Goal: Task Accomplishment & Management: Complete application form

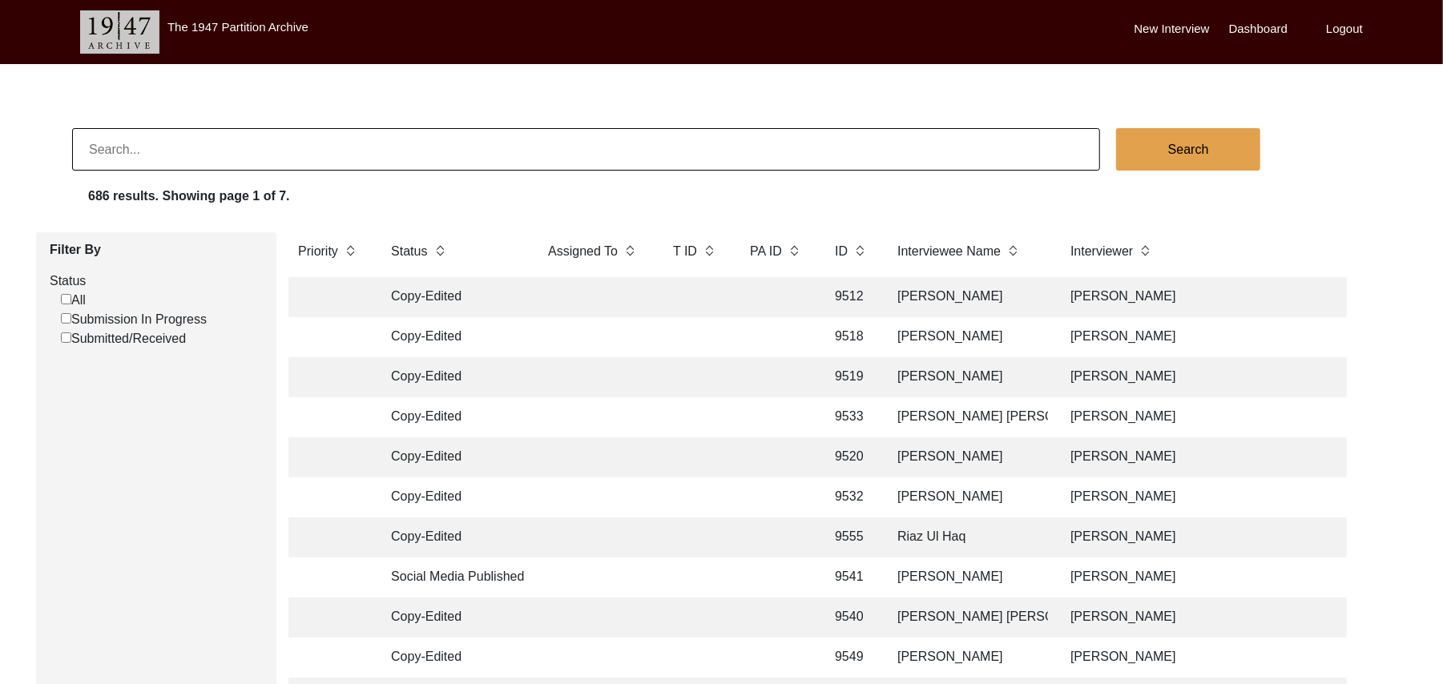
click at [67, 321] on input "Submission In Progress" at bounding box center [66, 318] width 10 height 10
checkbox input "false"
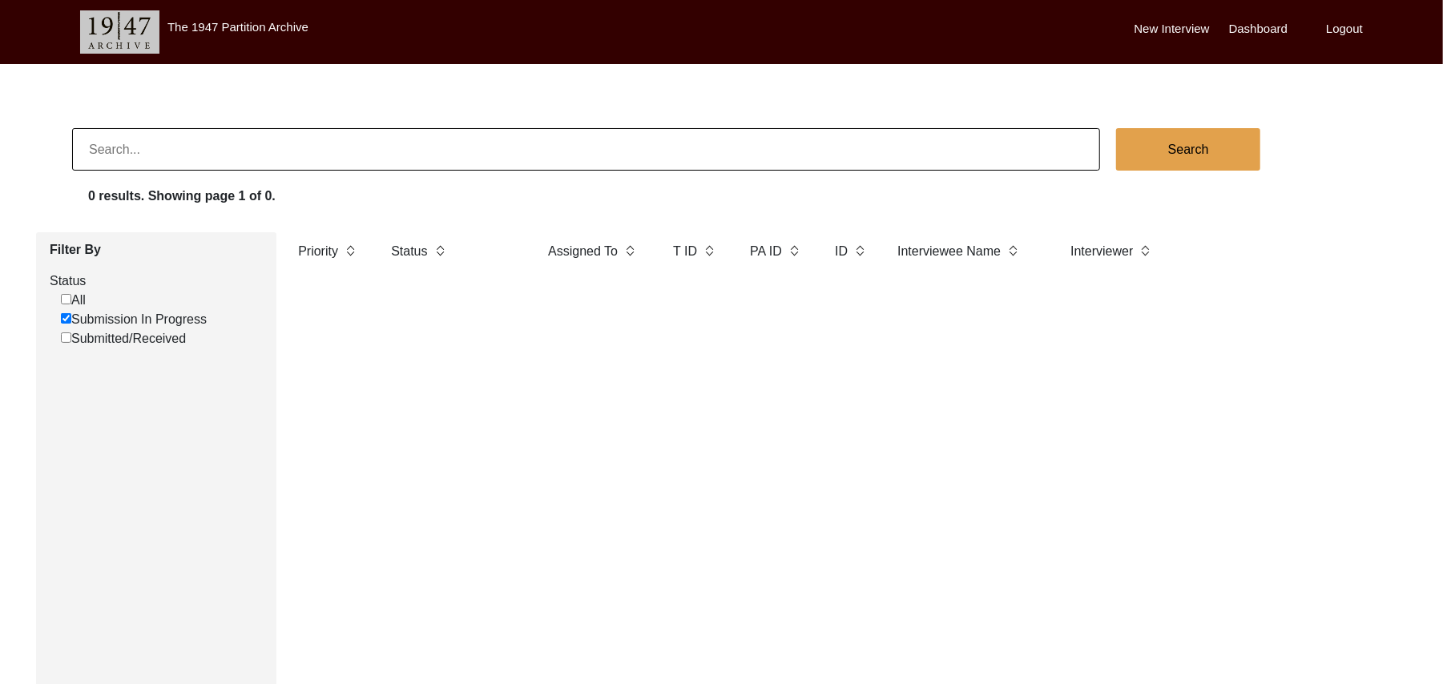
click at [1167, 27] on label "New Interview" at bounding box center [1172, 29] width 75 height 18
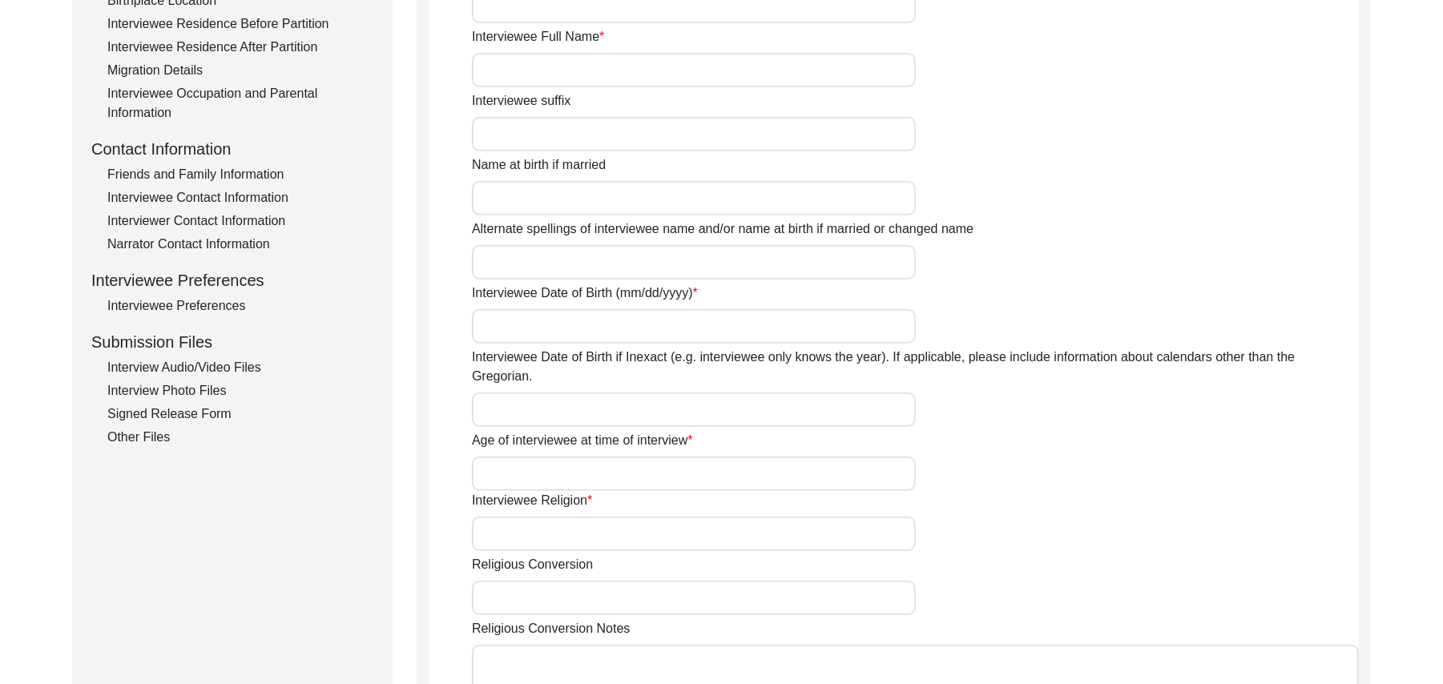
scroll to position [514, 0]
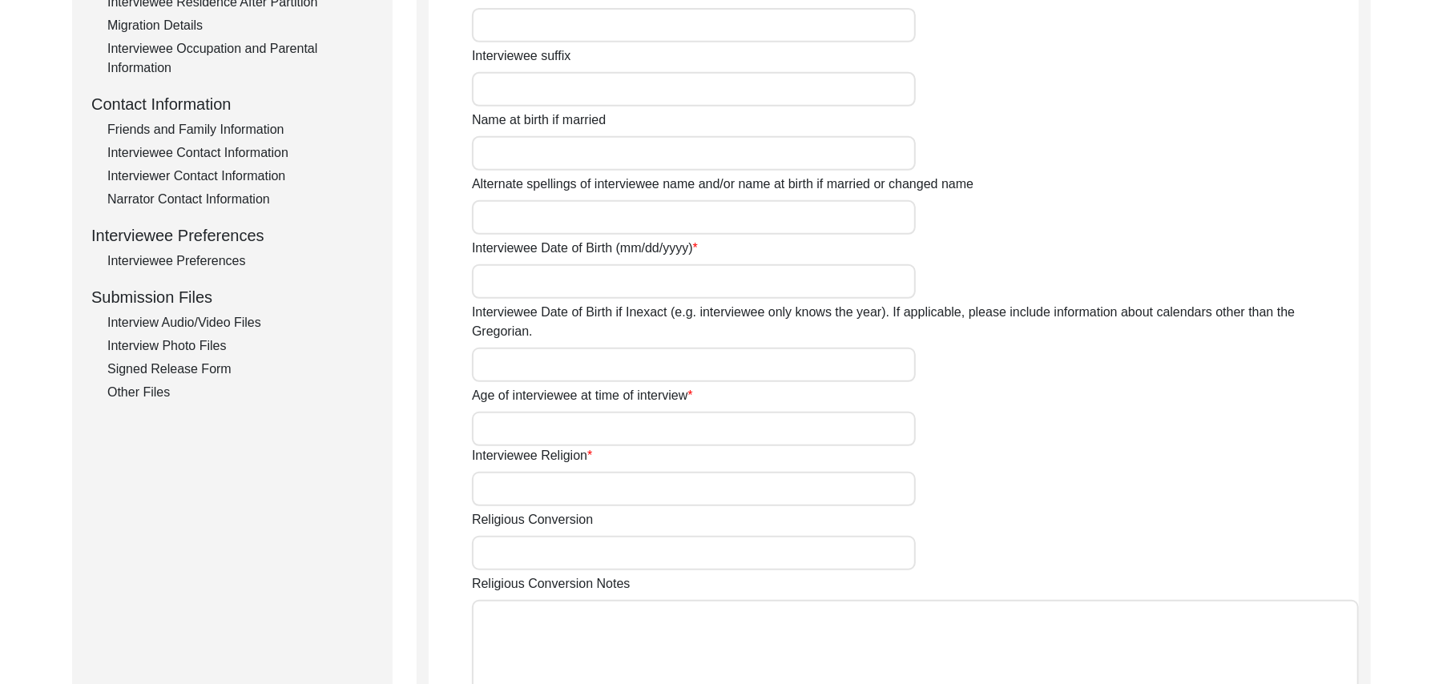
click at [203, 340] on div "Interview Photo Files" at bounding box center [240, 346] width 266 height 19
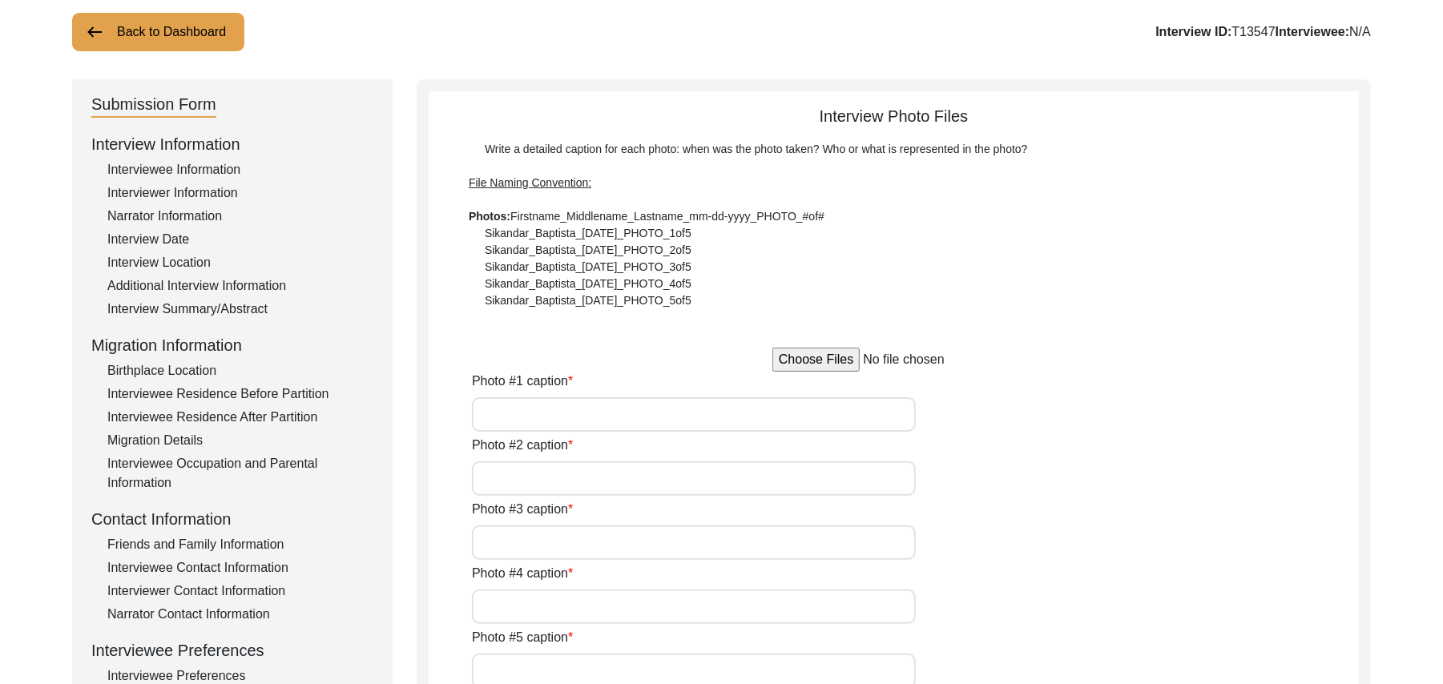
scroll to position [56, 0]
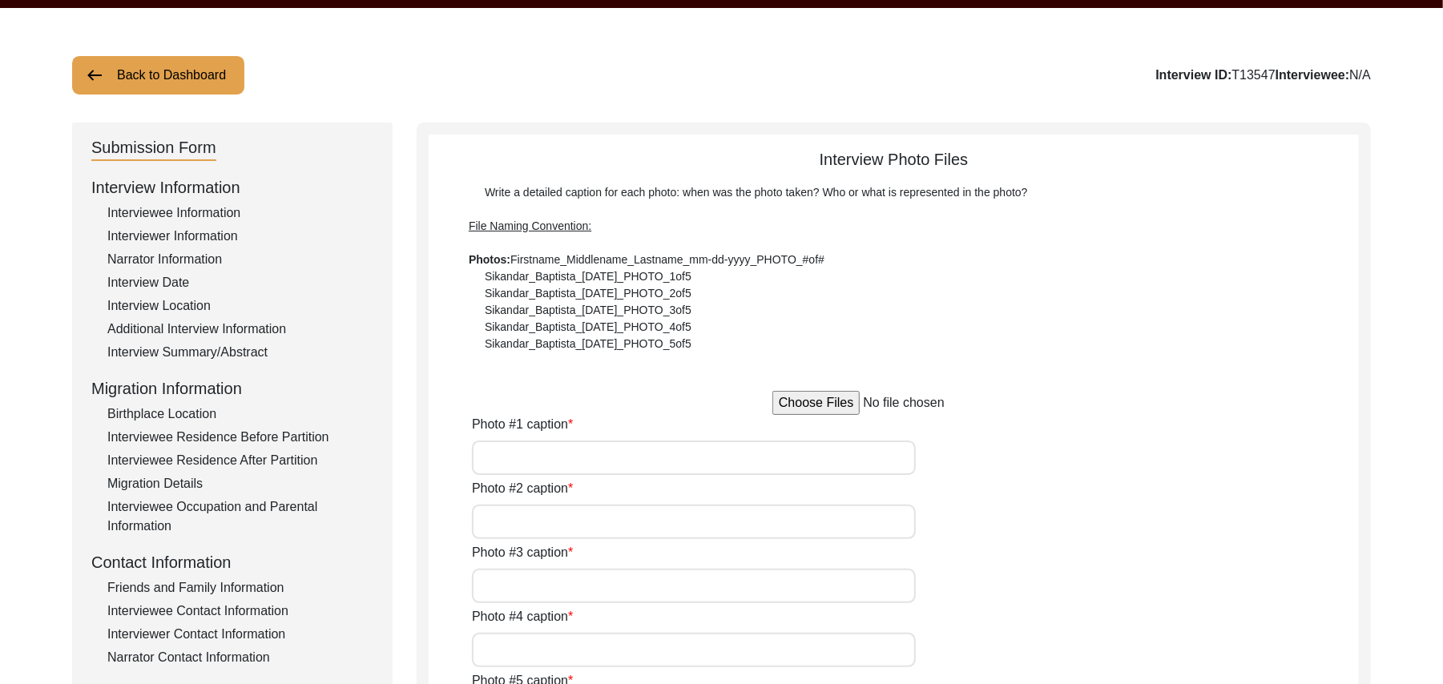
click at [825, 405] on input "file" at bounding box center [893, 403] width 243 height 24
type input "C:\fakepath\Muhammad_Hussain_[DATE]_PHOTO_1of5.jpg"
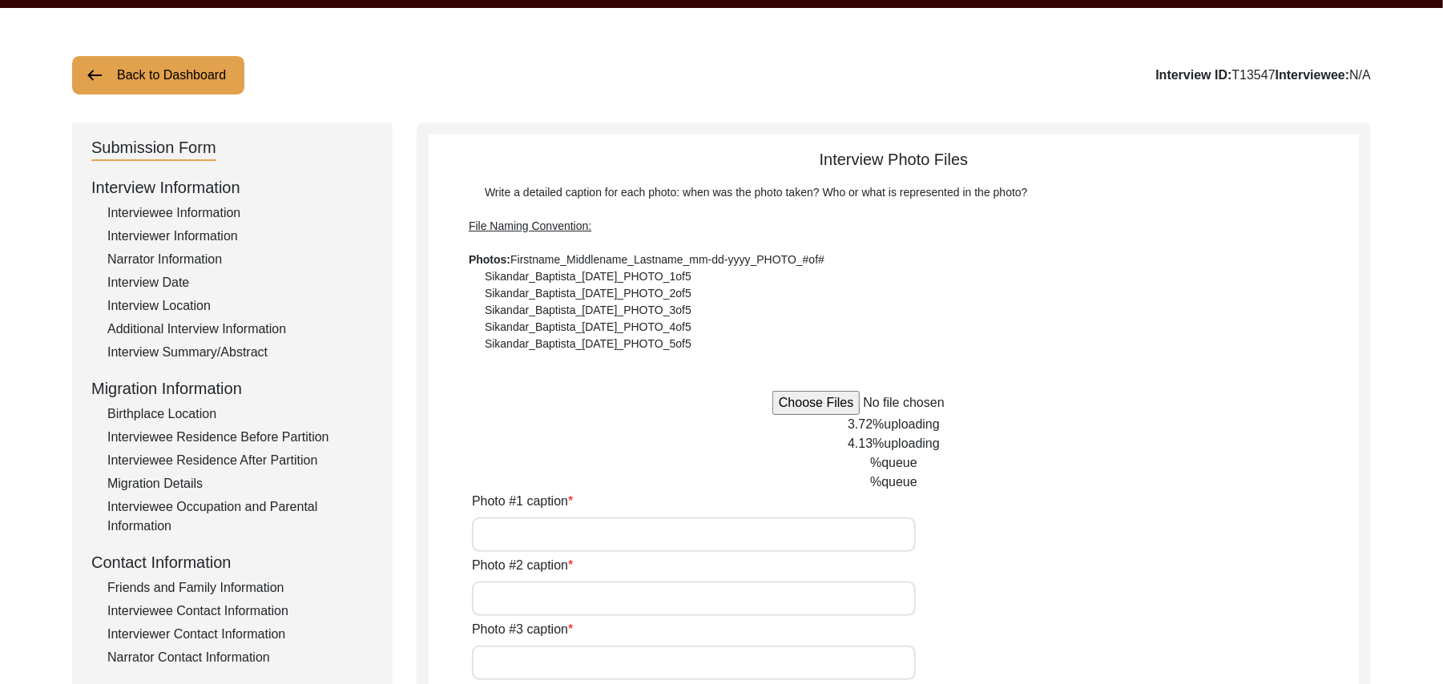
click at [591, 530] on input "Photo #1 caption" at bounding box center [694, 535] width 444 height 34
type input "[PERSON_NAME]"
click at [579, 591] on input "Photo #2 caption" at bounding box center [694, 599] width 444 height 34
paste input "[PERSON_NAME]"
type input "[PERSON_NAME]"
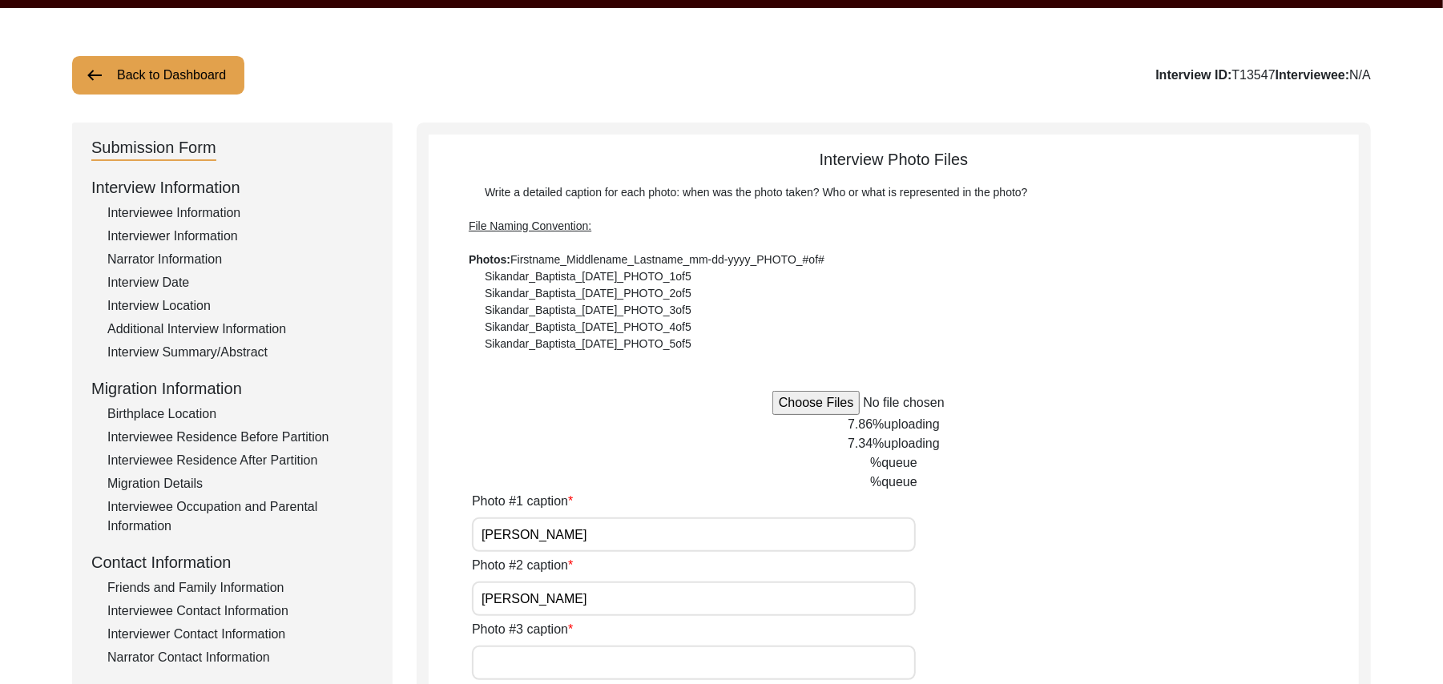
click at [563, 658] on input "Photo #3 caption" at bounding box center [694, 663] width 444 height 34
paste input "[PERSON_NAME]"
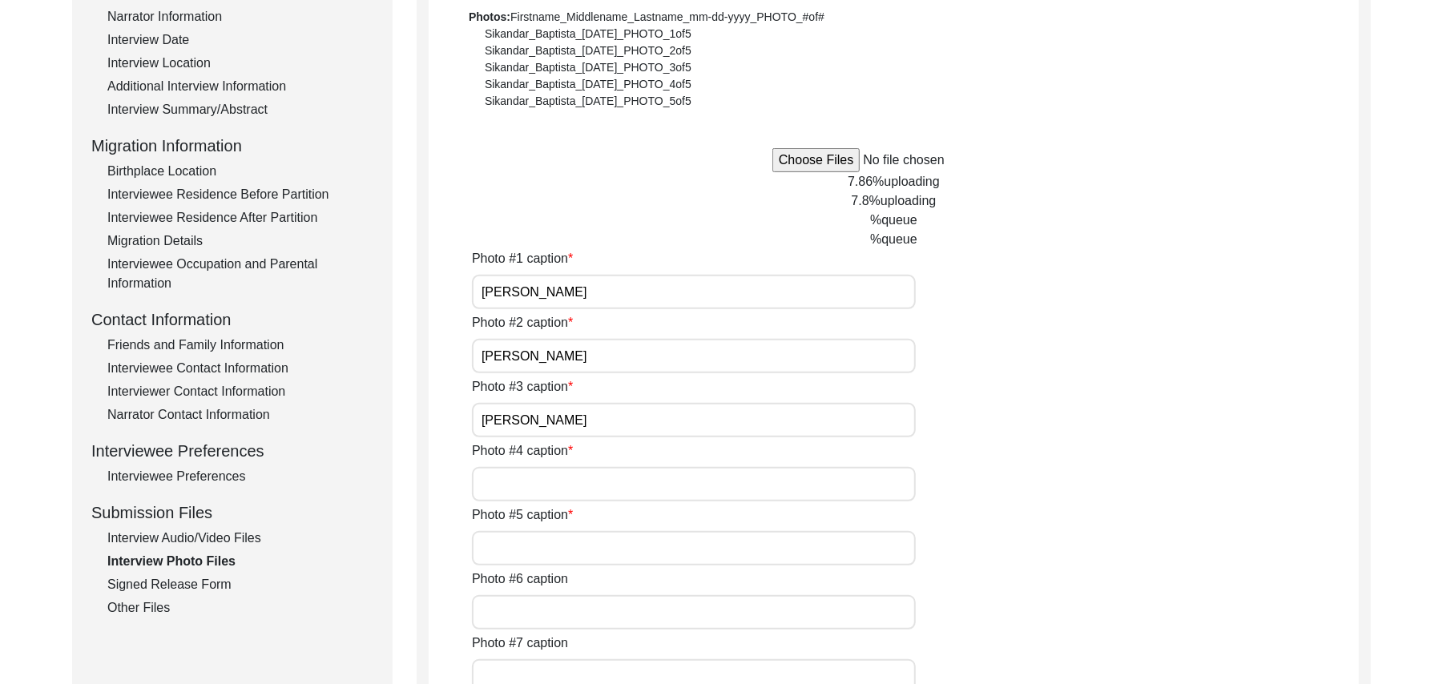
scroll to position [500, 0]
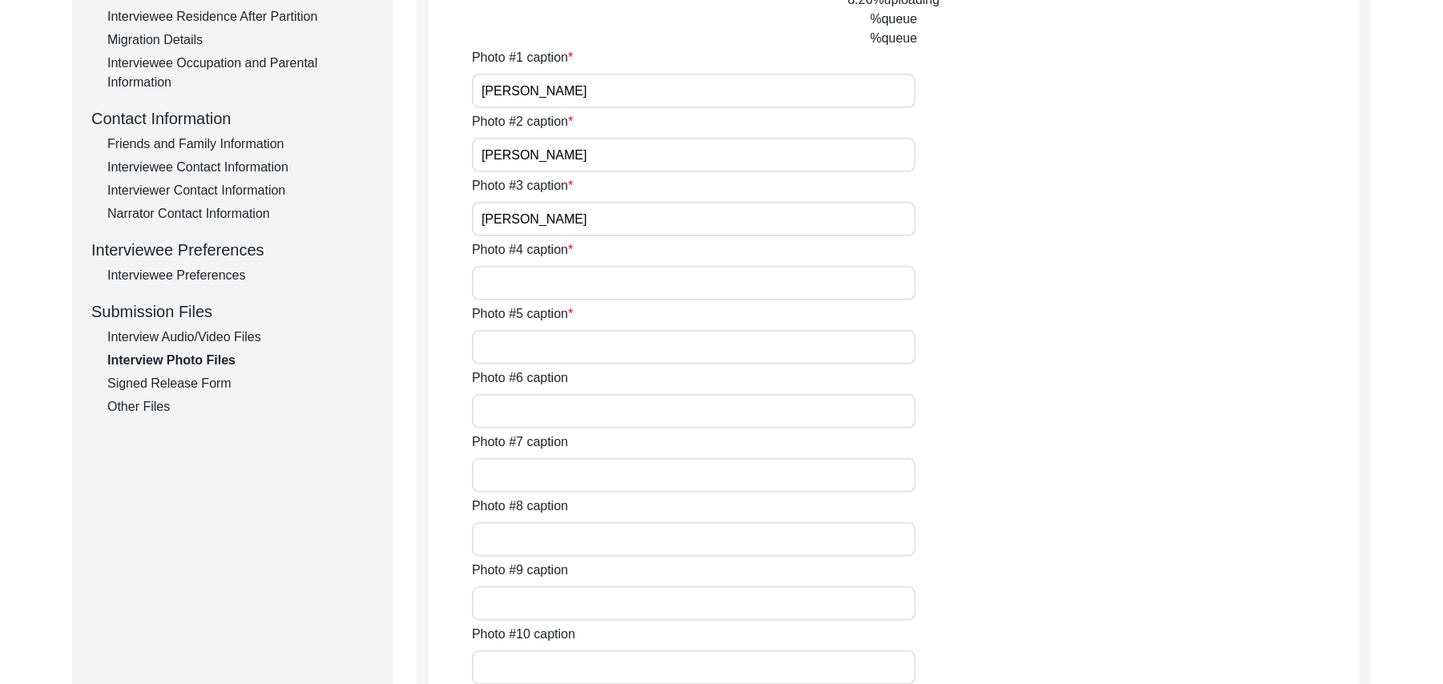
type input "[PERSON_NAME]"
click at [663, 286] on input "Photo #4 caption" at bounding box center [694, 283] width 444 height 34
paste input "[PERSON_NAME]"
type input "[PERSON_NAME]"
click at [609, 353] on input "Photo #5 caption" at bounding box center [694, 347] width 444 height 34
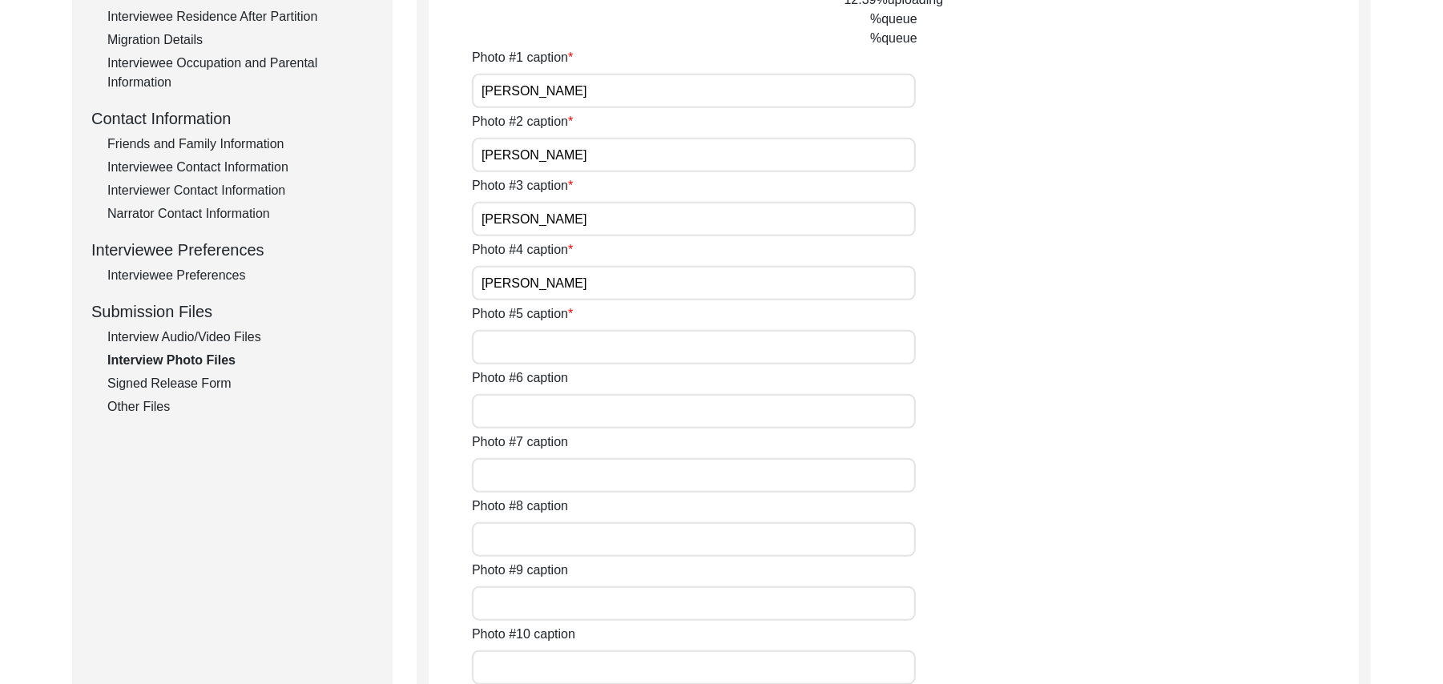
paste input "[PERSON_NAME]"
type input "[PERSON_NAME]"
click at [614, 219] on input "[PERSON_NAME]" at bounding box center [694, 219] width 444 height 34
type input "[PERSON_NAME] with [PERSON_NAME]"
click at [568, 411] on input "Photo #6 caption" at bounding box center [694, 411] width 444 height 34
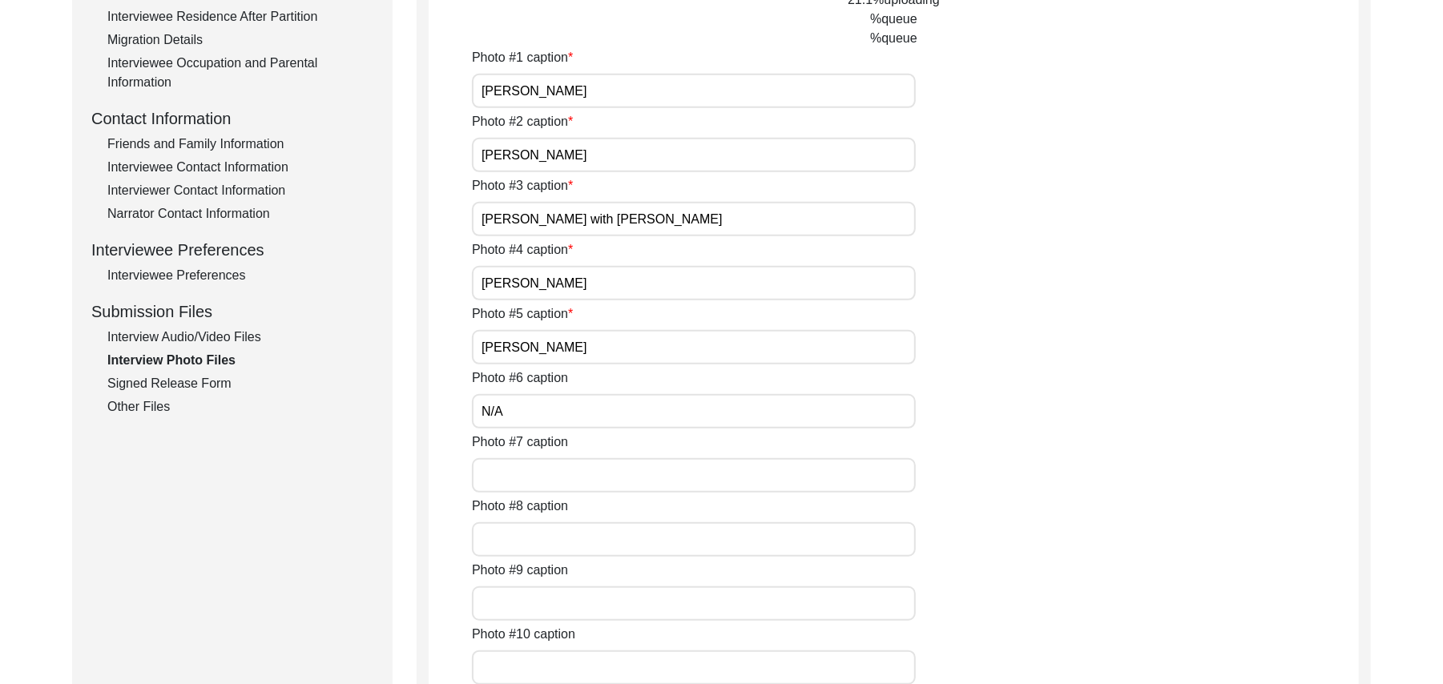
type input "N/A"
click at [542, 476] on input "Photo #7 caption" at bounding box center [694, 475] width 444 height 34
paste input "N/A"
type input "N/A"
click at [539, 539] on input "Photo #8 caption" at bounding box center [694, 539] width 444 height 34
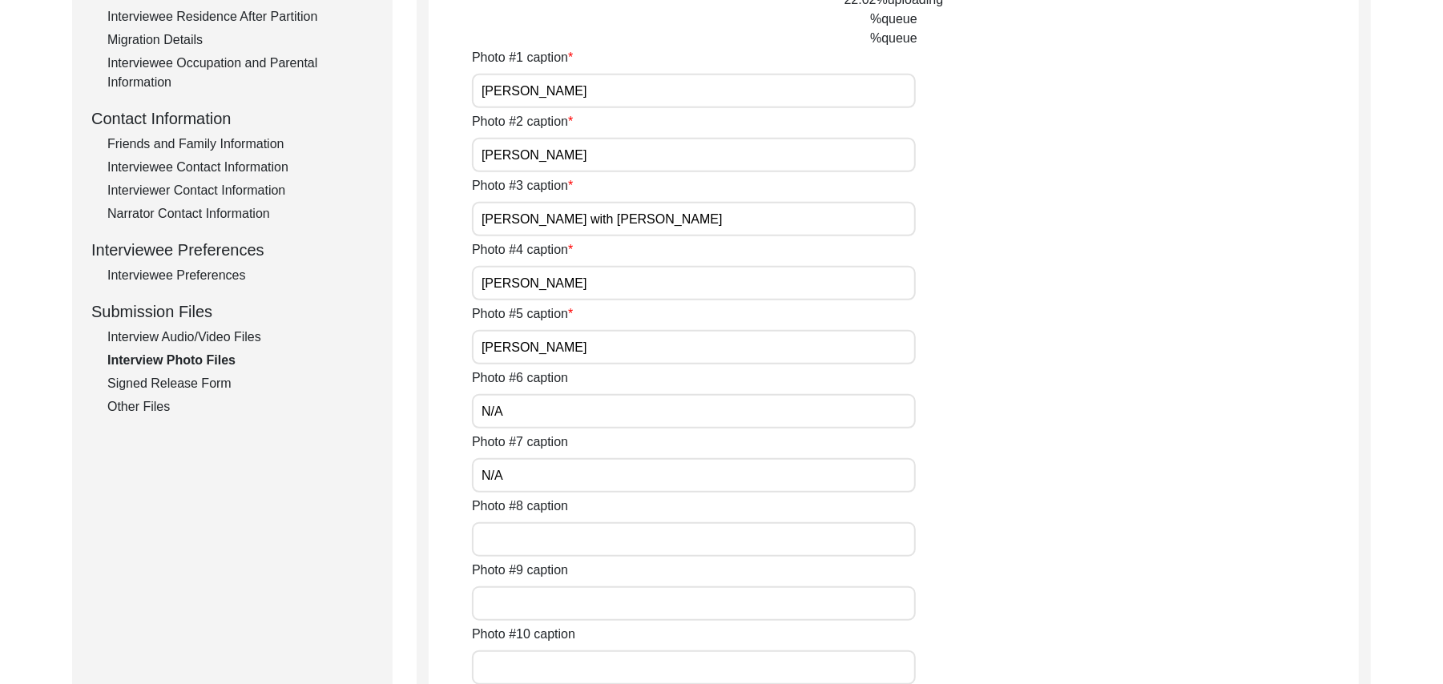
paste input "N/A"
type input "N/A"
click at [535, 599] on input "Photo #9 caption" at bounding box center [694, 604] width 444 height 34
paste input "N/A"
type input "N/A"
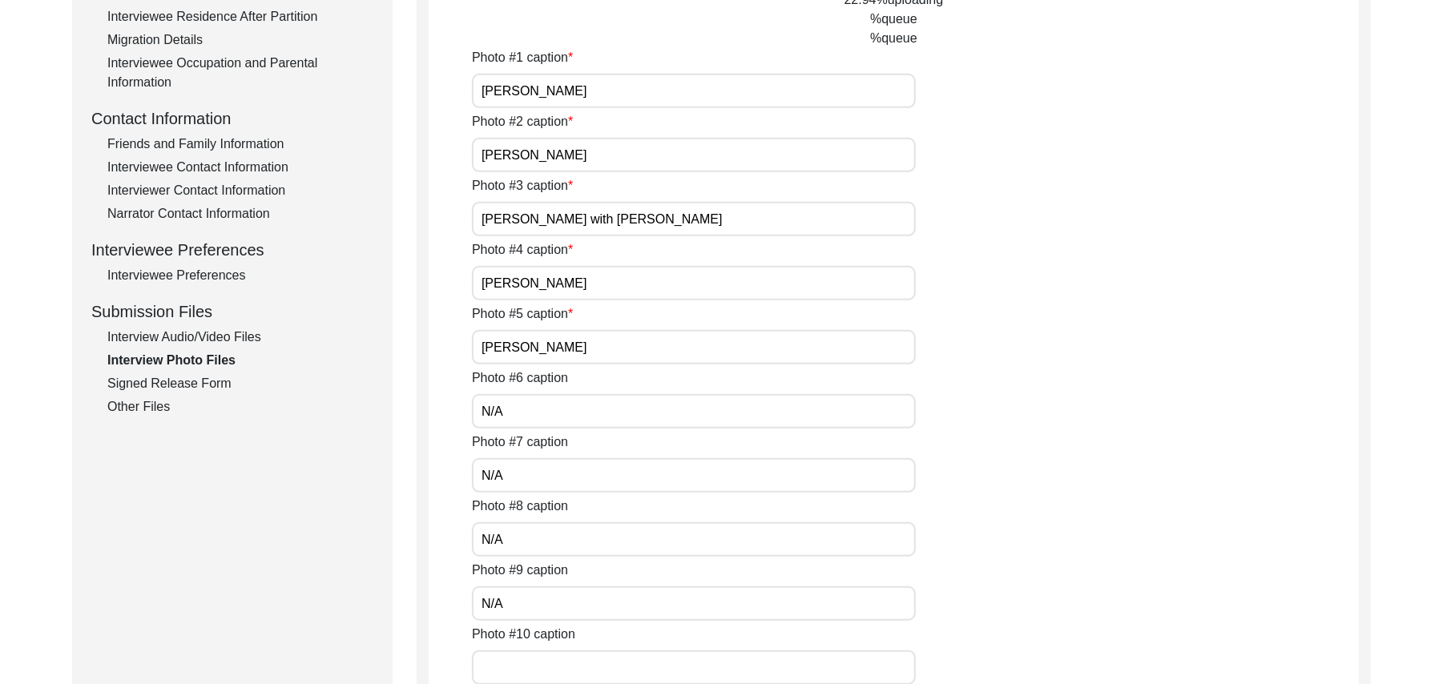
click at [543, 668] on input "Photo #10 caption" at bounding box center [694, 668] width 444 height 34
paste input "N/A"
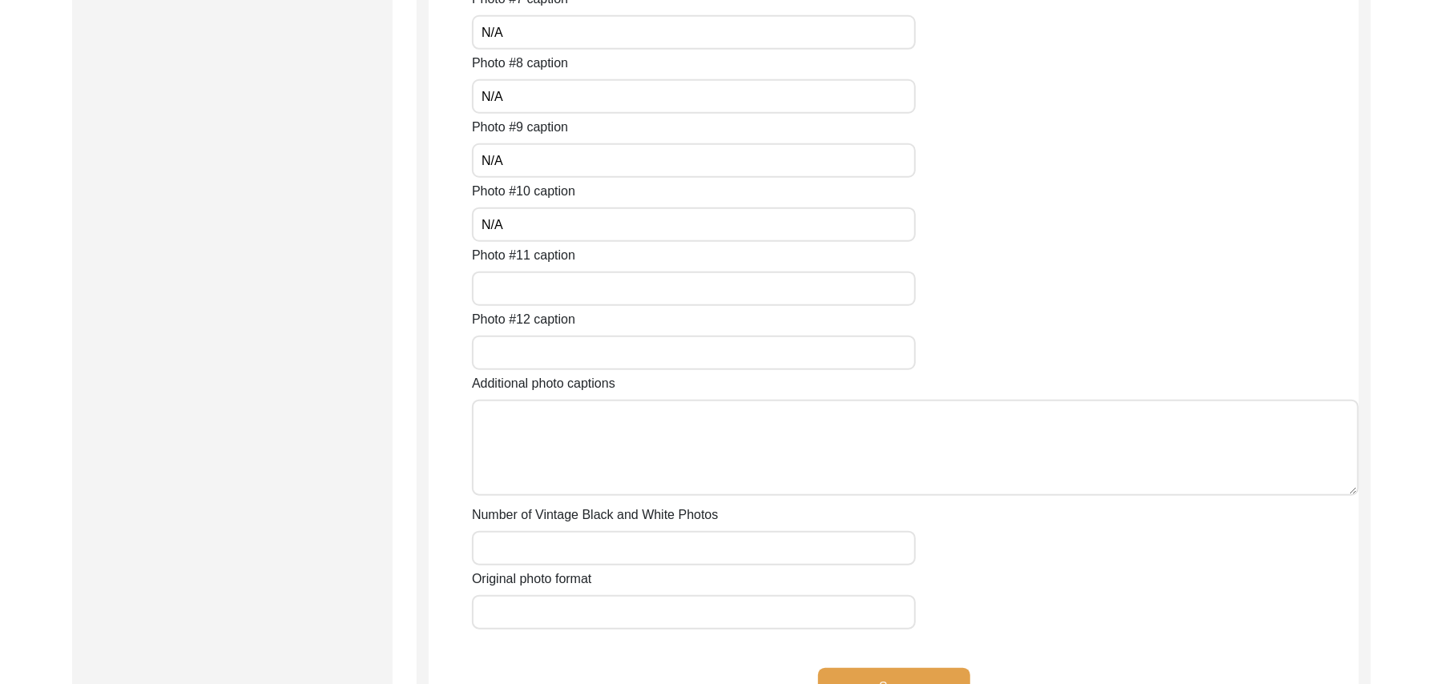
scroll to position [1016, 0]
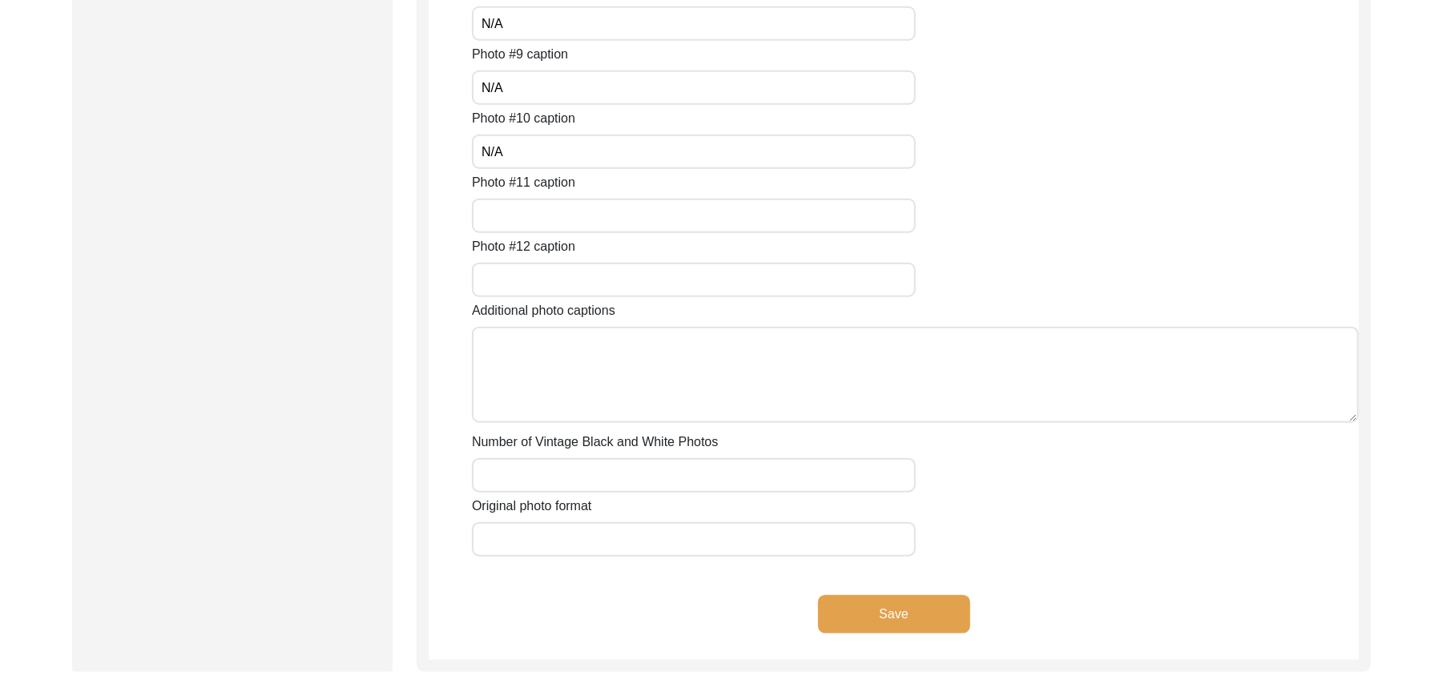
type input "N/A"
click at [626, 220] on input "Photo #11 caption" at bounding box center [694, 216] width 444 height 34
paste input "N/A"
type input "N/A"
click at [597, 276] on input "Photo #12 caption" at bounding box center [694, 280] width 444 height 34
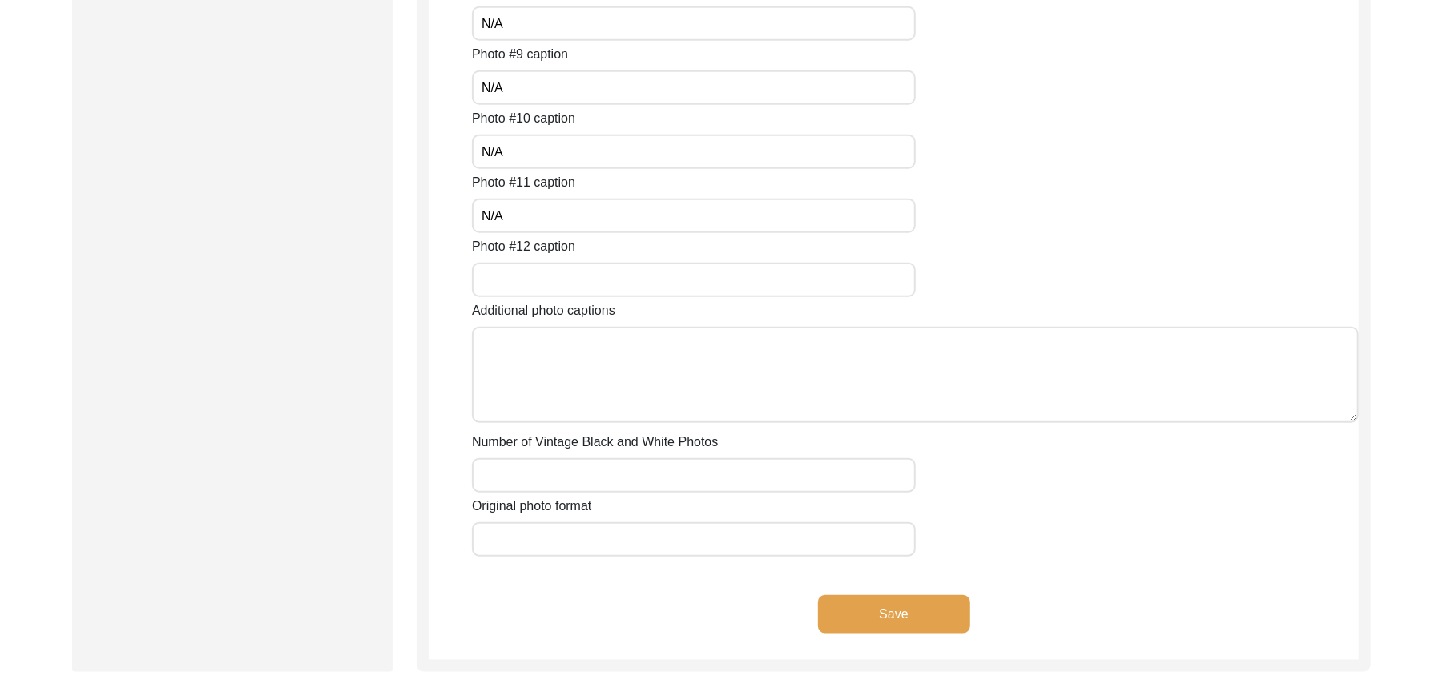
paste input "N/A"
type input "N/A"
click at [600, 357] on textarea "Additional photo captions" at bounding box center [915, 375] width 887 height 96
paste textarea "N/A"
type textarea "N/A"
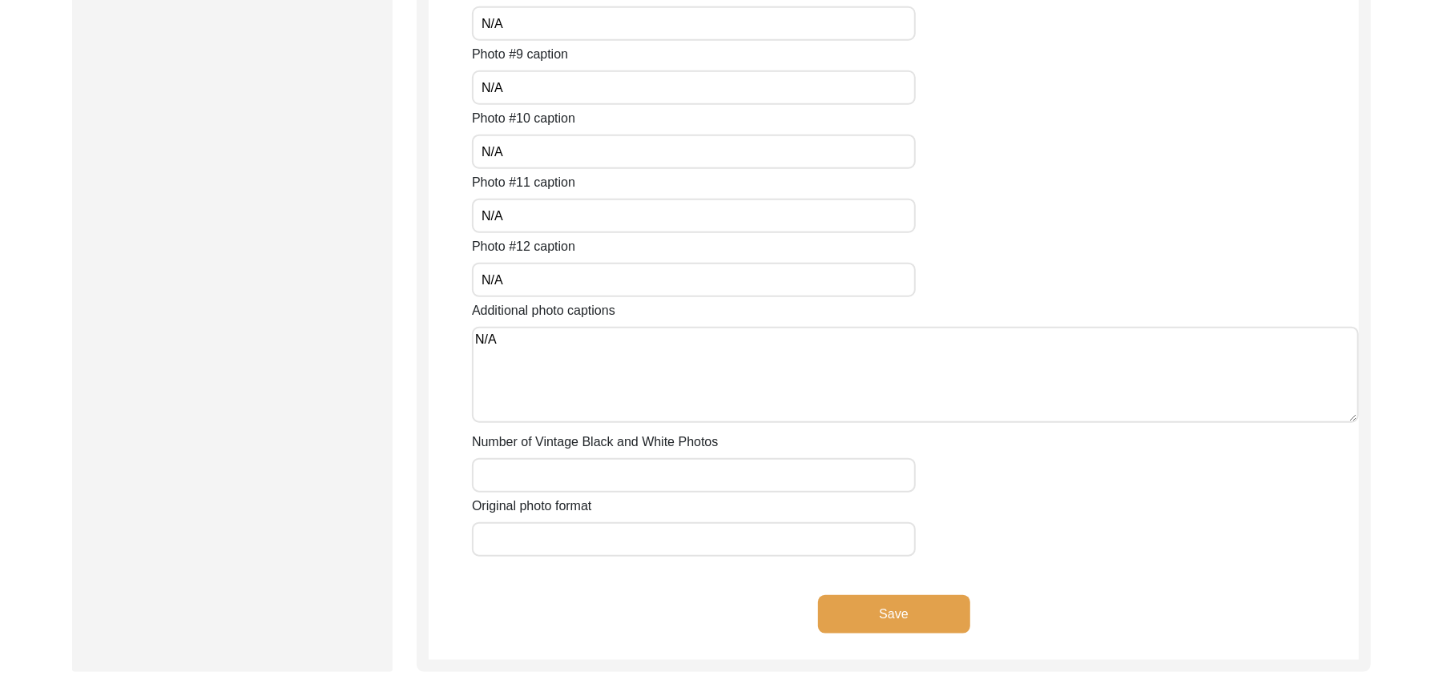
click at [593, 455] on div "Number of Vintage Black and White Photos" at bounding box center [915, 463] width 887 height 60
click at [590, 479] on input "Number of Vintage Black and White Photos" at bounding box center [694, 475] width 444 height 34
paste input "N/A"
type input "N/A"
click at [579, 542] on input "Original photo format" at bounding box center [694, 539] width 444 height 34
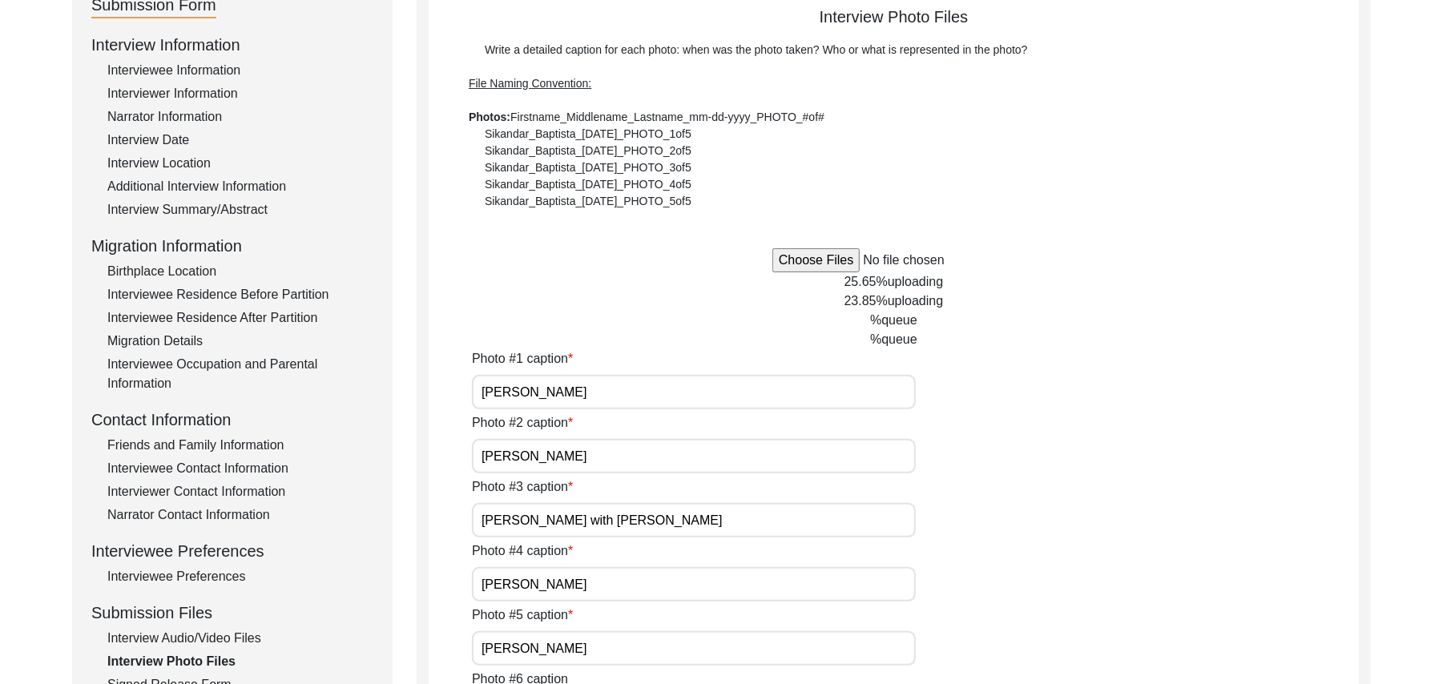
scroll to position [171, 0]
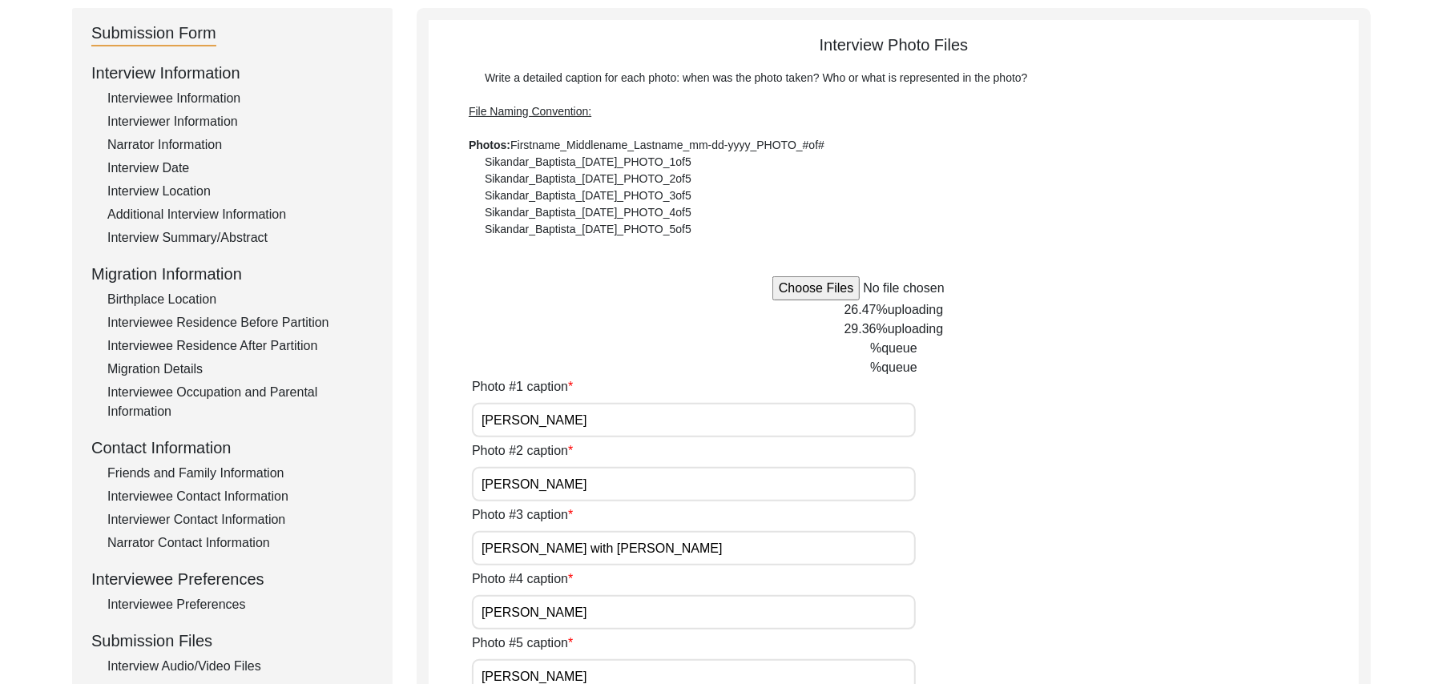
type input "JPG"
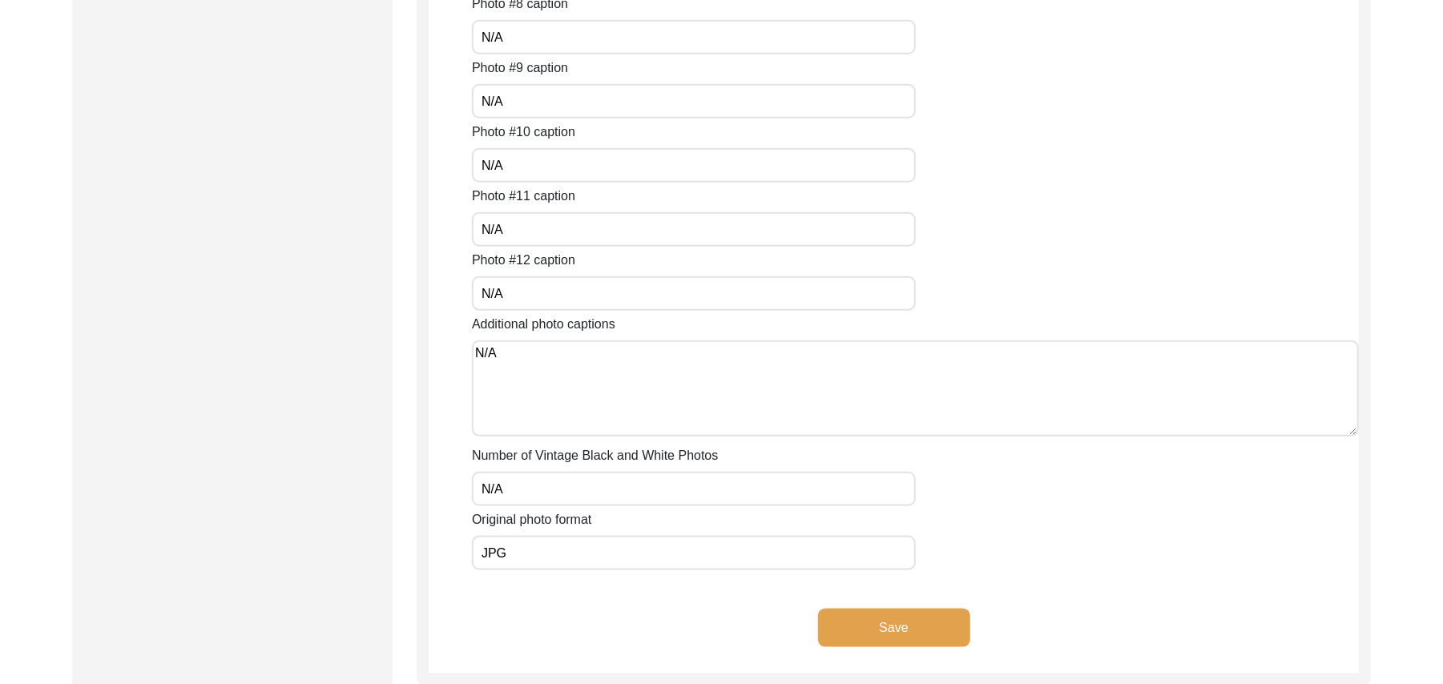
scroll to position [1287, 0]
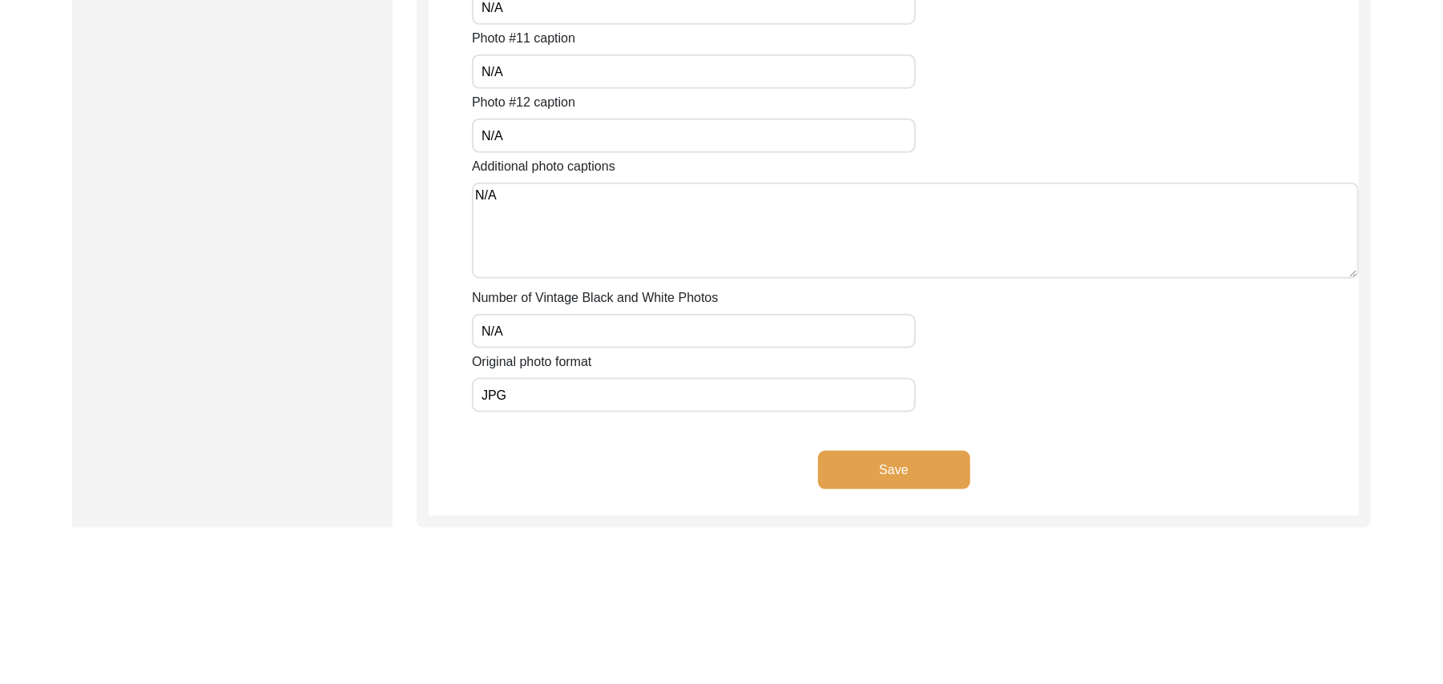
click at [934, 463] on button "Save" at bounding box center [894, 470] width 152 height 38
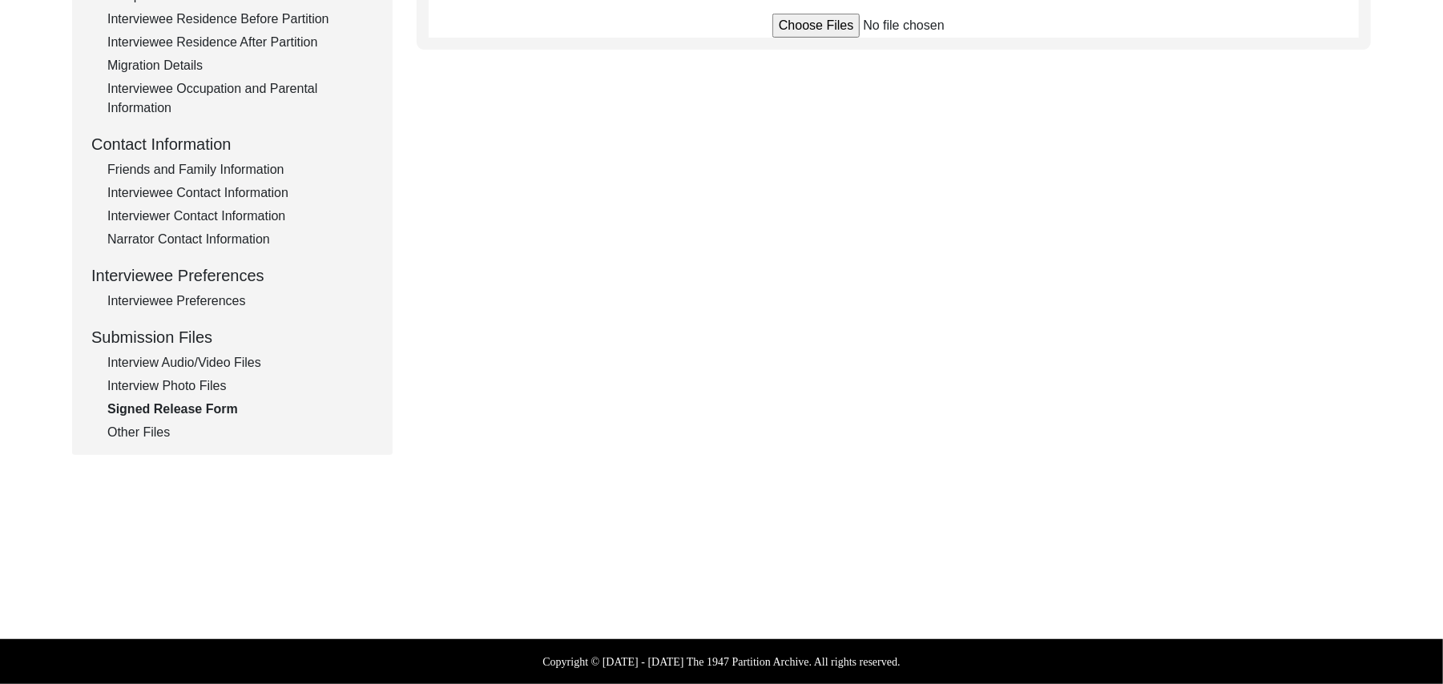
scroll to position [473, 0]
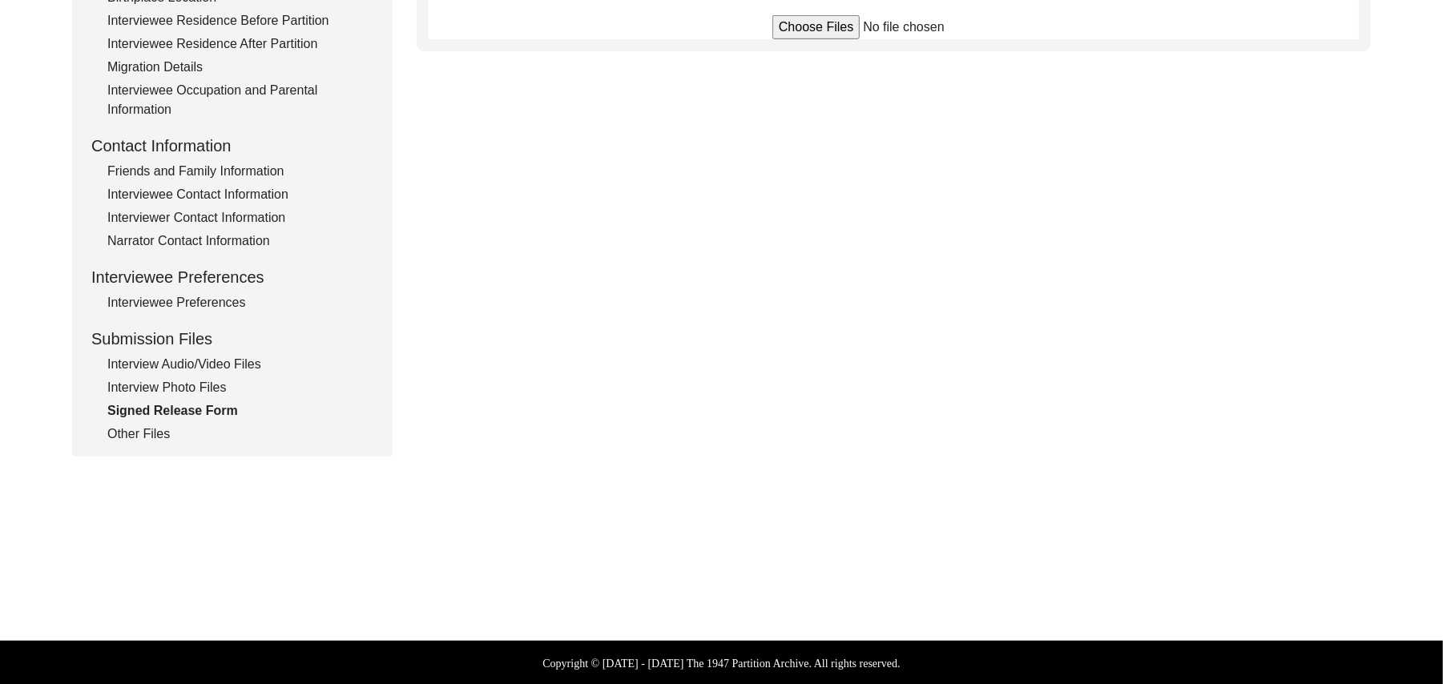
click at [254, 357] on div "Interview Audio/Video Files" at bounding box center [240, 364] width 266 height 19
click at [846, 16] on input "file" at bounding box center [893, 20] width 243 height 24
type input "C:\fakepath\Muhammad_Hussain_[DATE]_BROLL_1of4.MPG"
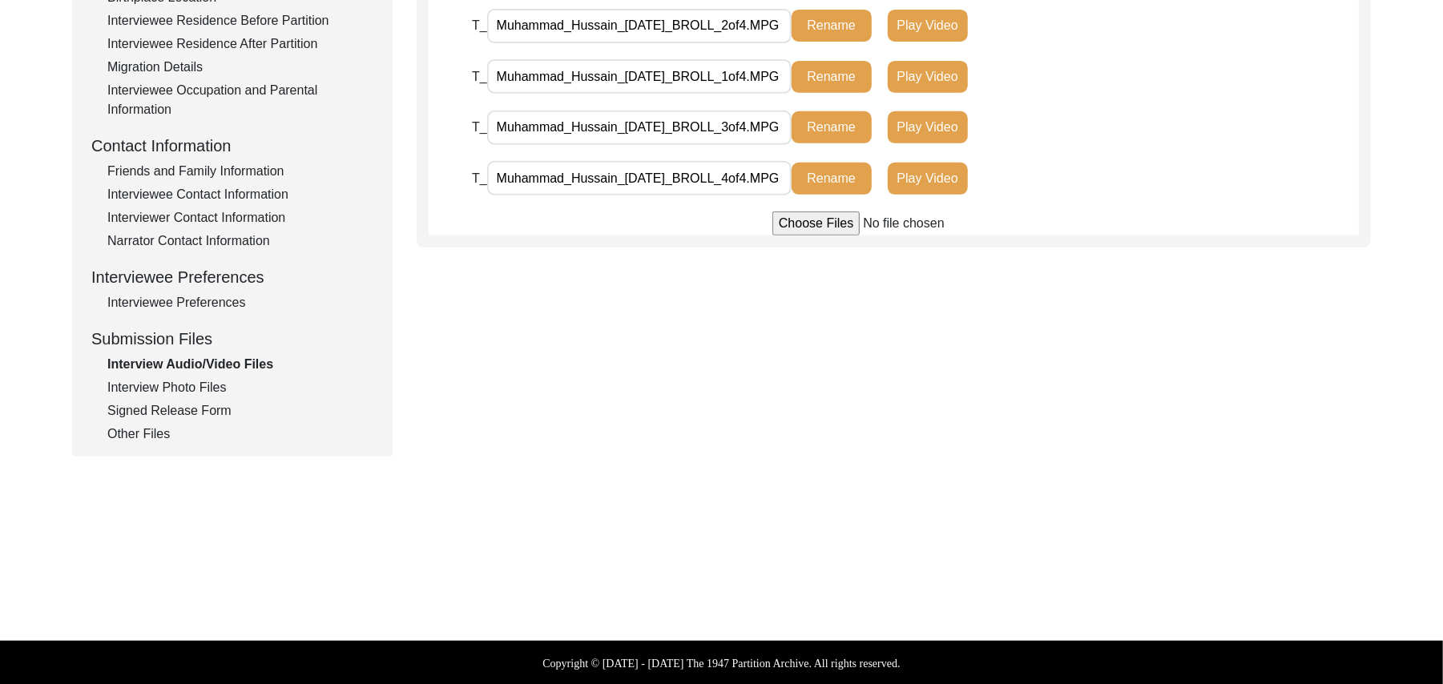
click at [796, 222] on input "file" at bounding box center [893, 224] width 243 height 24
click at [800, 221] on input "file" at bounding box center [893, 224] width 243 height 24
type input "C:\fakepath\Muhammad_Hussain_[DATE]_VIDEO_4of5.MPG"
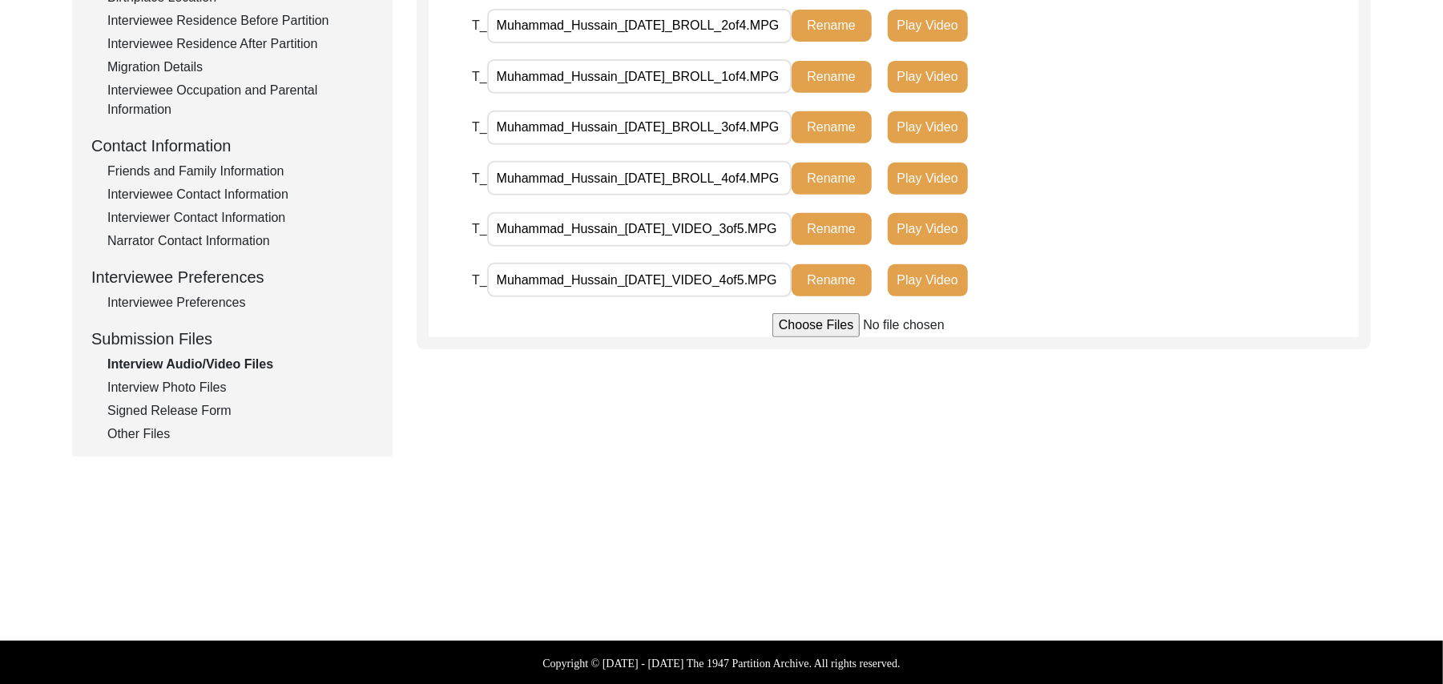
click at [832, 329] on input "file" at bounding box center [893, 325] width 243 height 24
type input "C:\fakepath\Muhammad_Hussain_[DATE]_VIDEO_2of5.MPG"
click at [832, 325] on input "file" at bounding box center [893, 325] width 243 height 24
click at [805, 325] on input "file" at bounding box center [893, 325] width 243 height 24
click at [797, 321] on input "file" at bounding box center [893, 325] width 243 height 24
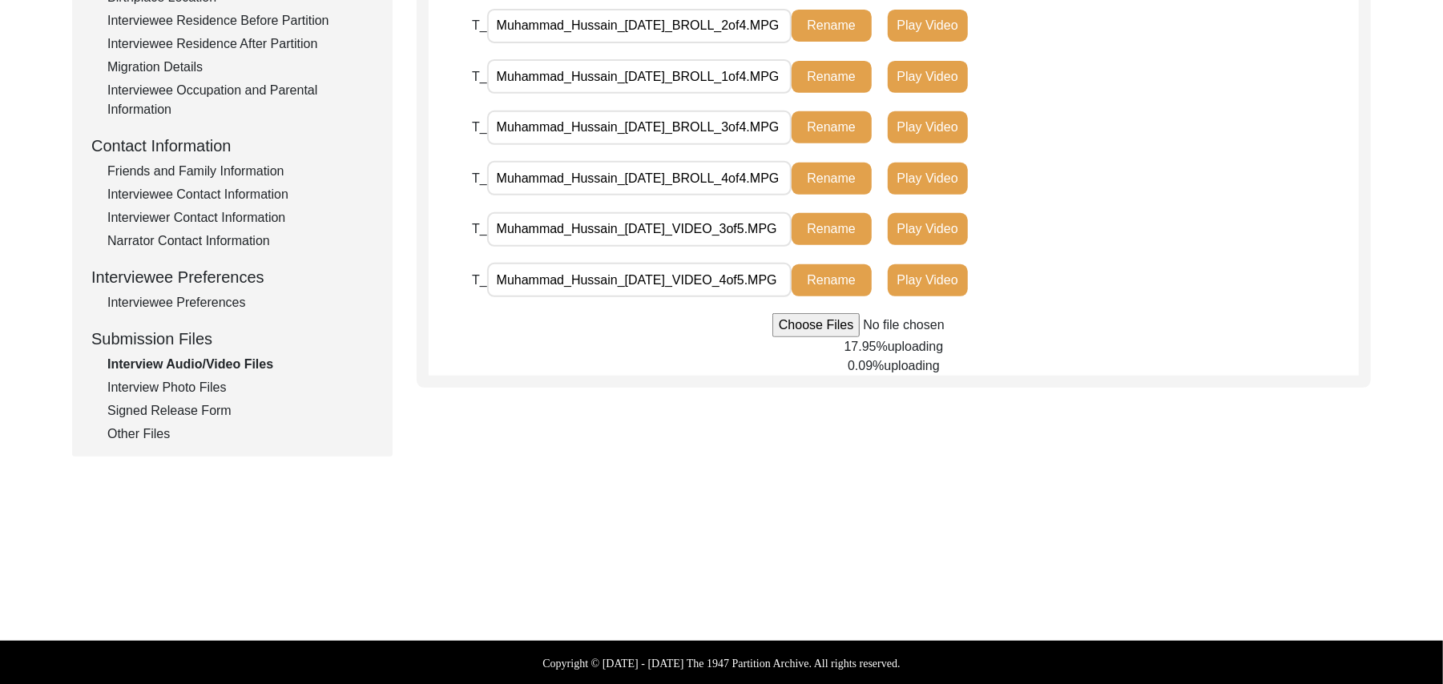
type input "C:\fakepath\Muhammad_Hussain_[DATE]_VIDEO_5of5.MPG"
